Goal: Task Accomplishment & Management: Complete application form

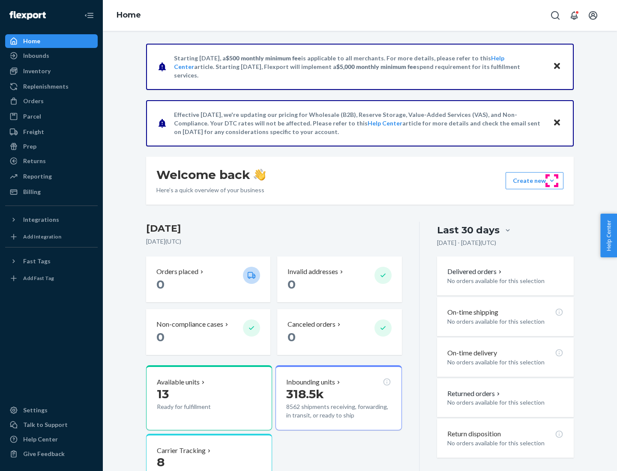
click at [552, 181] on button "Create new Create new inbound Create new order Create new product" at bounding box center [535, 180] width 58 height 17
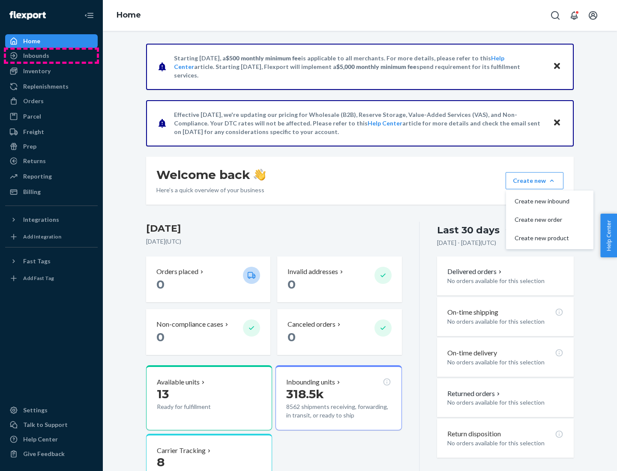
click at [51, 56] on div "Inbounds" at bounding box center [51, 56] width 91 height 12
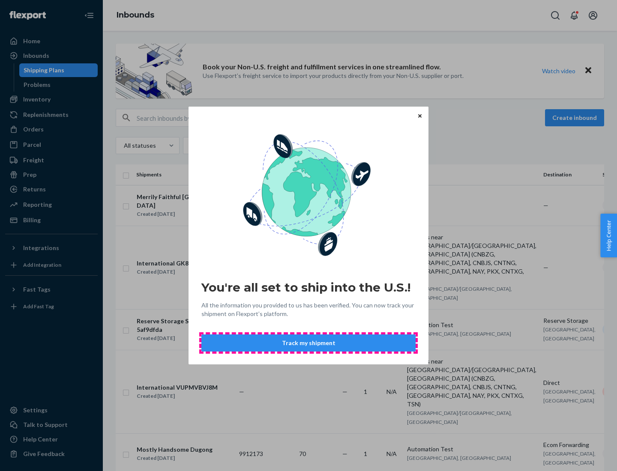
click at [308, 343] on button "Track my shipment" at bounding box center [308, 343] width 214 height 17
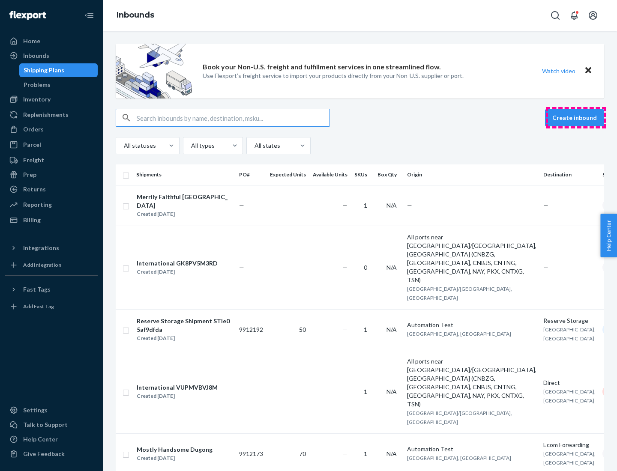
click at [576, 118] on button "Create inbound" at bounding box center [574, 117] width 59 height 17
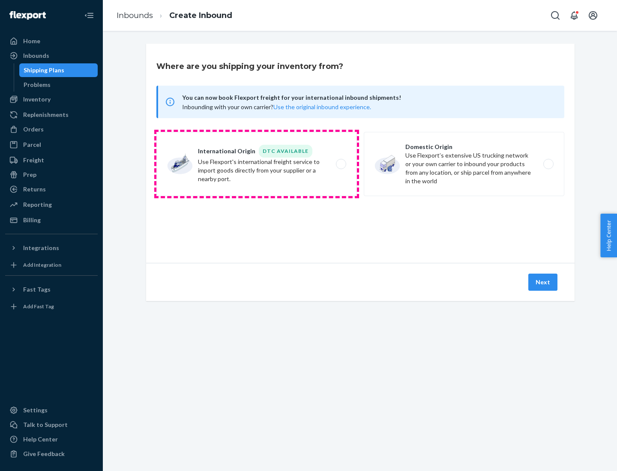
click at [257, 164] on label "International Origin DTC Available Use Flexport's international freight service…" at bounding box center [256, 164] width 201 height 64
click at [341, 164] on input "International Origin DTC Available Use Flexport's international freight service…" at bounding box center [344, 165] width 6 height 6
radio input "true"
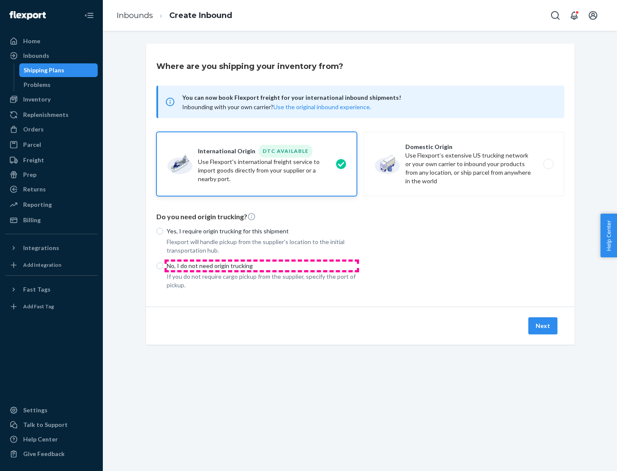
click at [262, 266] on p "No, I do not need origin trucking" at bounding box center [262, 266] width 190 height 9
click at [163, 266] on input "No, I do not need origin trucking" at bounding box center [159, 266] width 7 height 7
radio input "true"
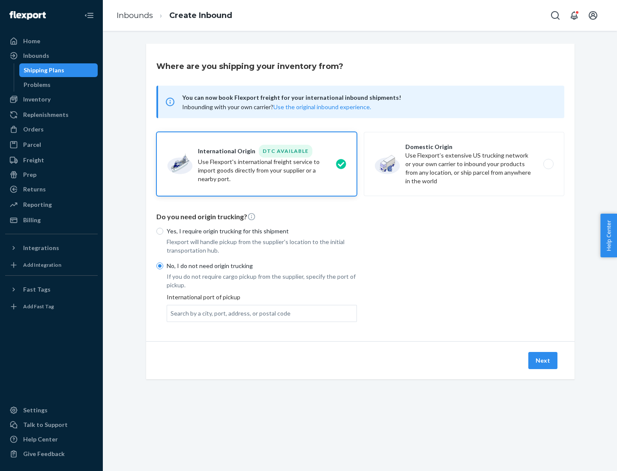
click at [228, 313] on div "Search by a city, port, address, or postal code" at bounding box center [231, 313] width 120 height 9
click at [171, 313] on input "Search by a city, port, address, or postal code" at bounding box center [171, 313] width 1 height 9
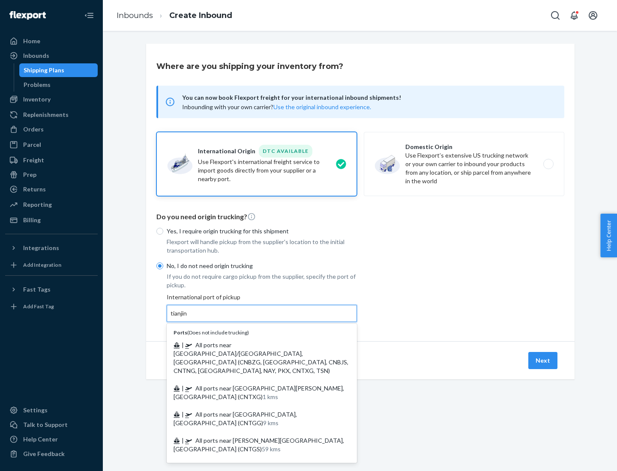
click at [253, 345] on span "| All ports near [GEOGRAPHIC_DATA]/[GEOGRAPHIC_DATA], [GEOGRAPHIC_DATA] (CNBZG,…" at bounding box center [261, 357] width 175 height 33
click at [188, 318] on input "tianjin" at bounding box center [180, 313] width 18 height 9
type input "All ports near [GEOGRAPHIC_DATA]/[GEOGRAPHIC_DATA], [GEOGRAPHIC_DATA] (CNBZG, […"
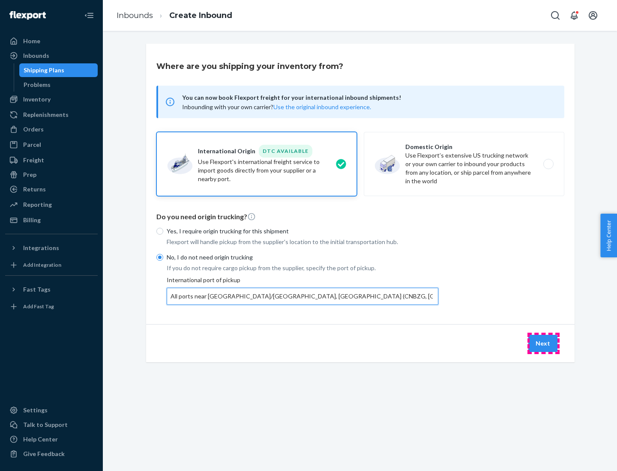
click at [543, 343] on button "Next" at bounding box center [542, 343] width 29 height 17
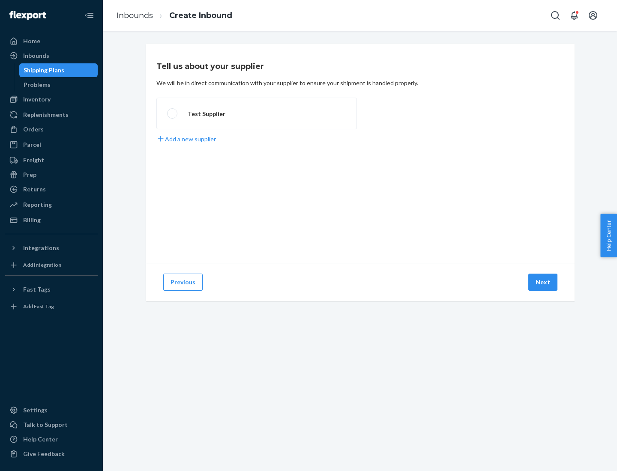
click at [257, 114] on label "Test Supplier" at bounding box center [256, 114] width 201 height 32
click at [173, 114] on input "Test Supplier" at bounding box center [170, 114] width 6 height 6
radio input "true"
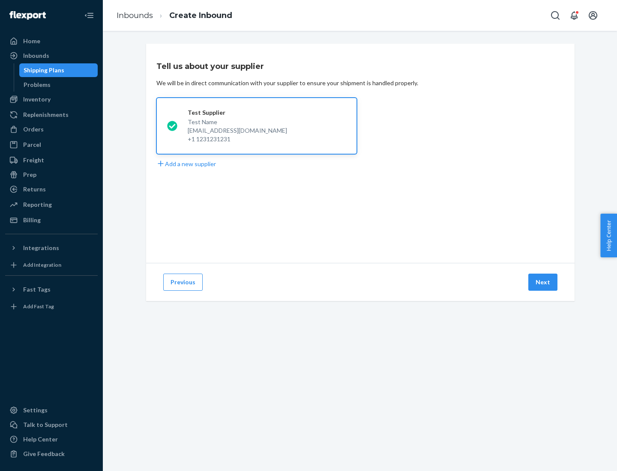
click at [543, 282] on button "Next" at bounding box center [542, 282] width 29 height 17
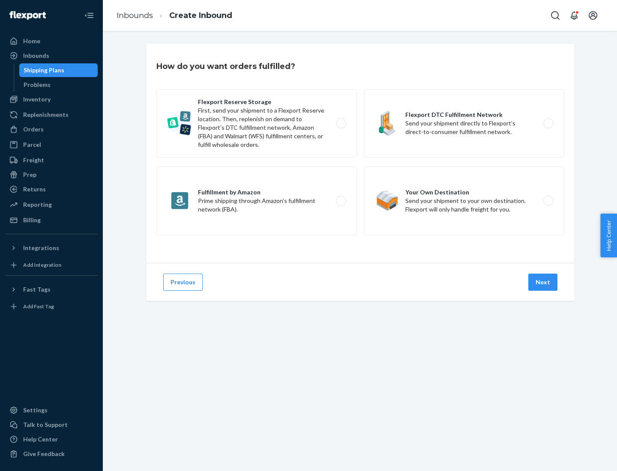
click at [257, 123] on label "Flexport Reserve Storage First, send your shipment to a Flexport Reserve locati…" at bounding box center [256, 123] width 201 height 69
click at [341, 123] on input "Flexport Reserve Storage First, send your shipment to a Flexport Reserve locati…" at bounding box center [344, 124] width 6 height 6
radio input "true"
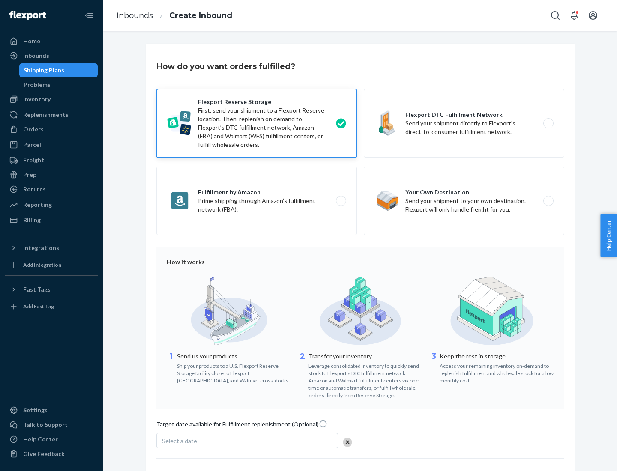
scroll to position [70, 0]
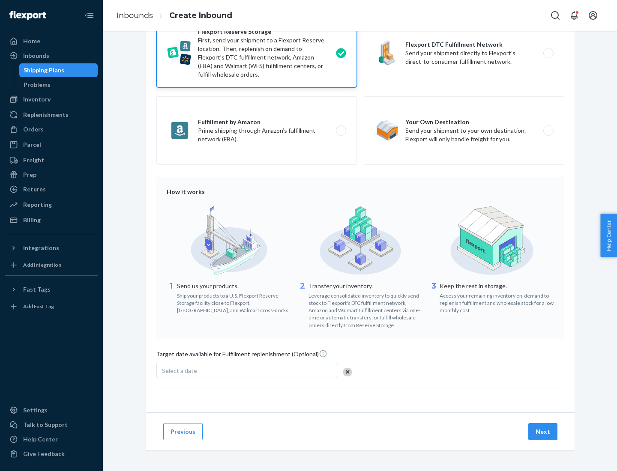
click at [543, 431] on button "Next" at bounding box center [542, 431] width 29 height 17
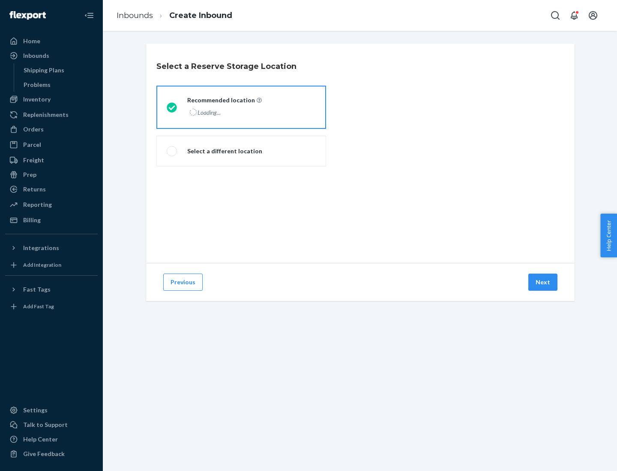
click at [241, 107] on div "Loading..." at bounding box center [223, 112] width 73 height 12
click at [172, 107] on input "Recommended location Loading..." at bounding box center [170, 108] width 6 height 6
click at [543, 282] on button "Next" at bounding box center [542, 282] width 29 height 17
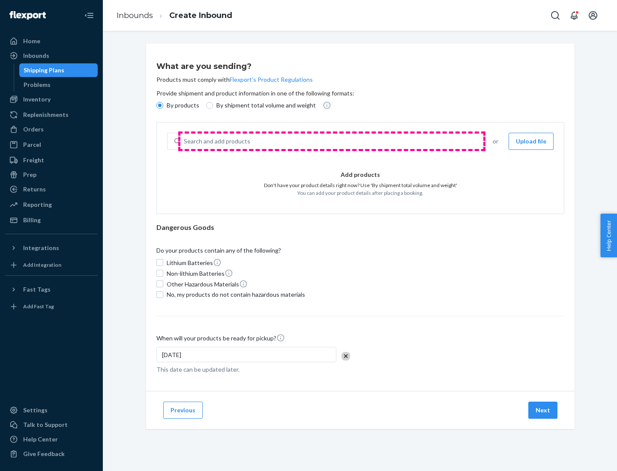
click at [332, 141] on div "Search and add products" at bounding box center [331, 141] width 302 height 15
click at [185, 141] on input "Search and add products" at bounding box center [184, 141] width 1 height 9
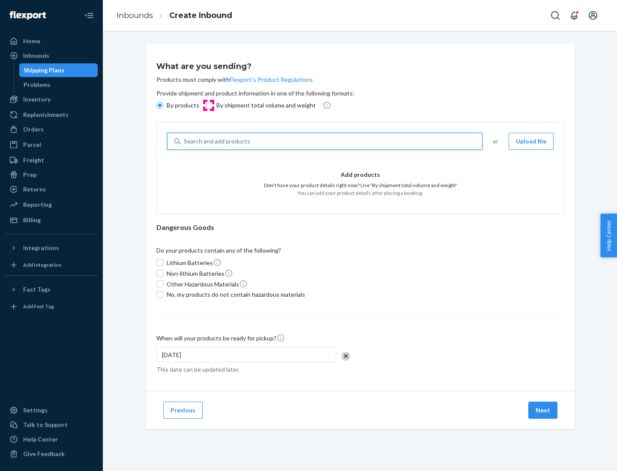
click at [208, 105] on input "By shipment total volume and weight" at bounding box center [209, 105] width 7 height 7
radio input "true"
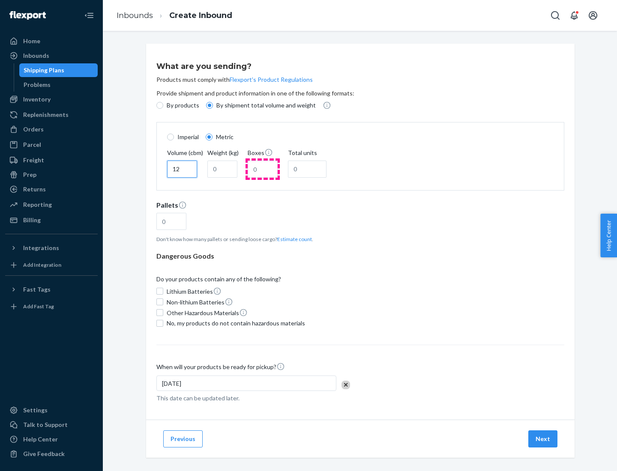
type input "12"
type input "22"
type input "222"
type input "121"
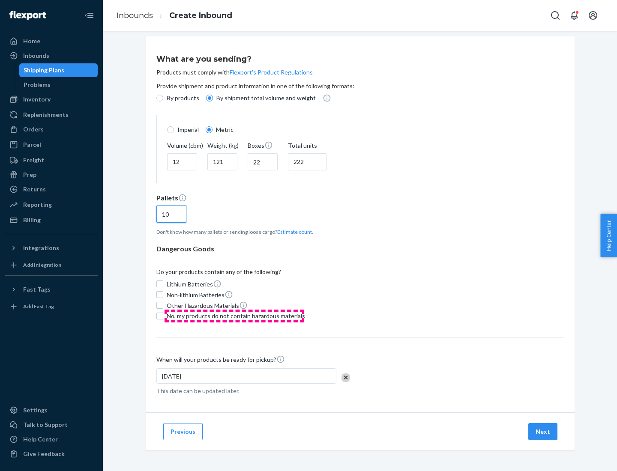
type input "10"
click at [234, 316] on span "No, my products do not contain hazardous materials" at bounding box center [236, 316] width 138 height 9
click at [163, 316] on input "No, my products do not contain hazardous materials" at bounding box center [159, 316] width 7 height 7
checkbox input "true"
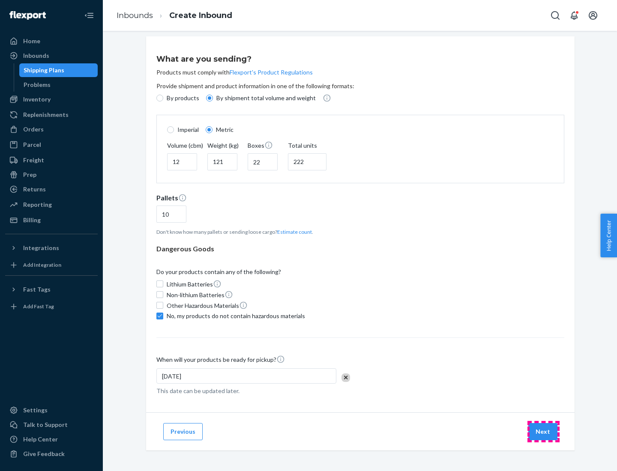
click at [543, 431] on button "Next" at bounding box center [542, 431] width 29 height 17
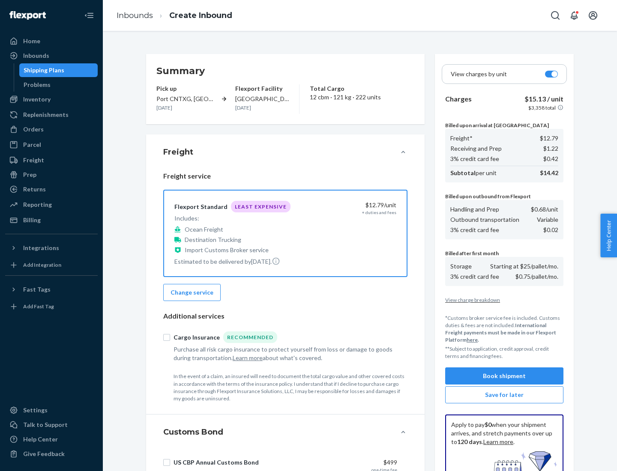
scroll to position [125, 0]
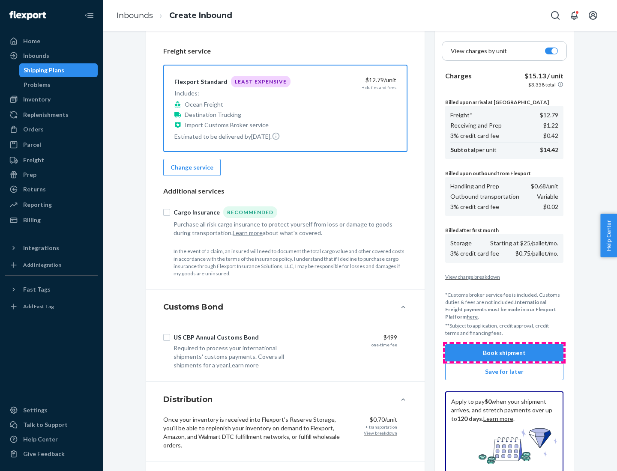
click at [504, 353] on button "Book shipment" at bounding box center [504, 352] width 118 height 17
